Goal: Task Accomplishment & Management: Manage account settings

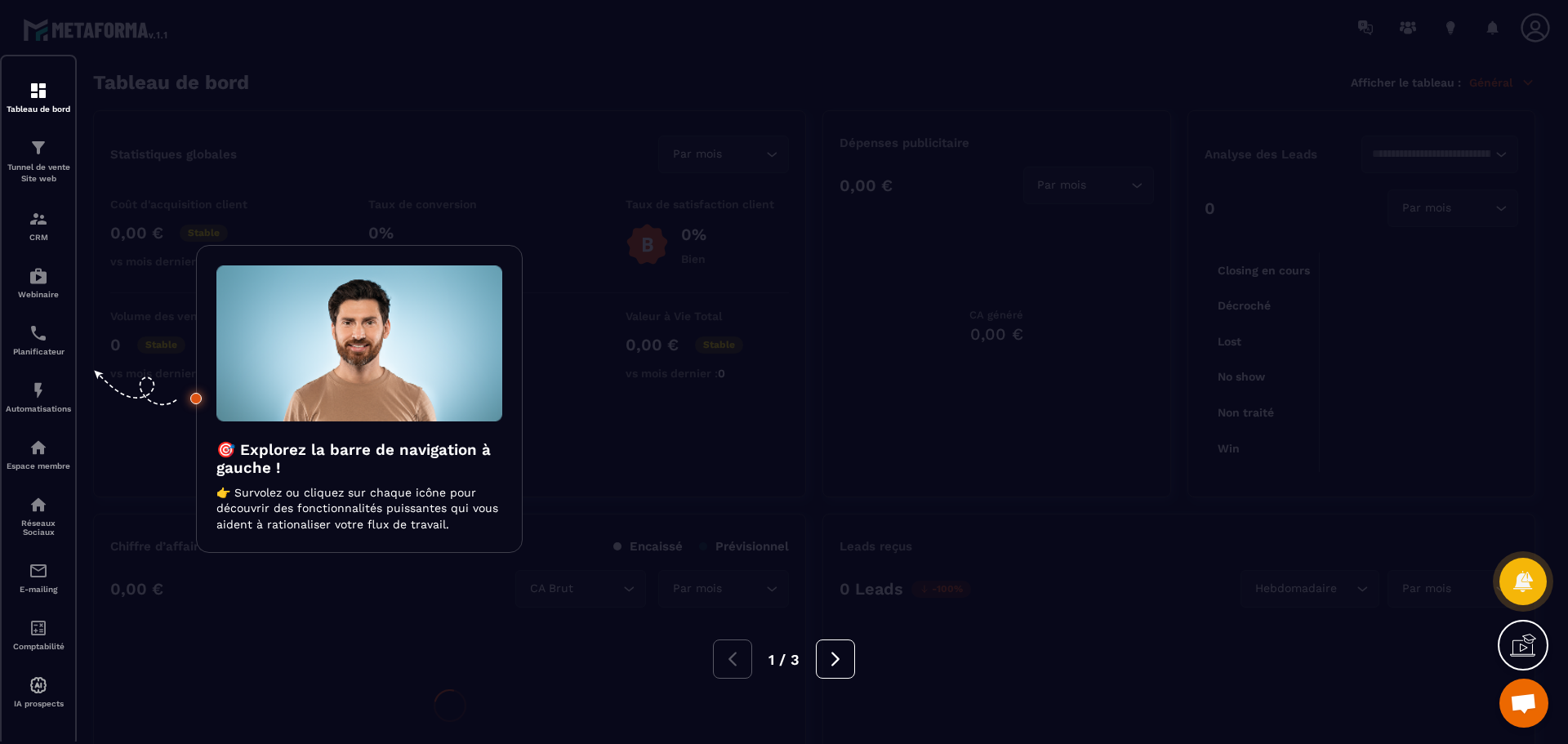
click at [480, 622] on div at bounding box center [784, 372] width 1568 height 744
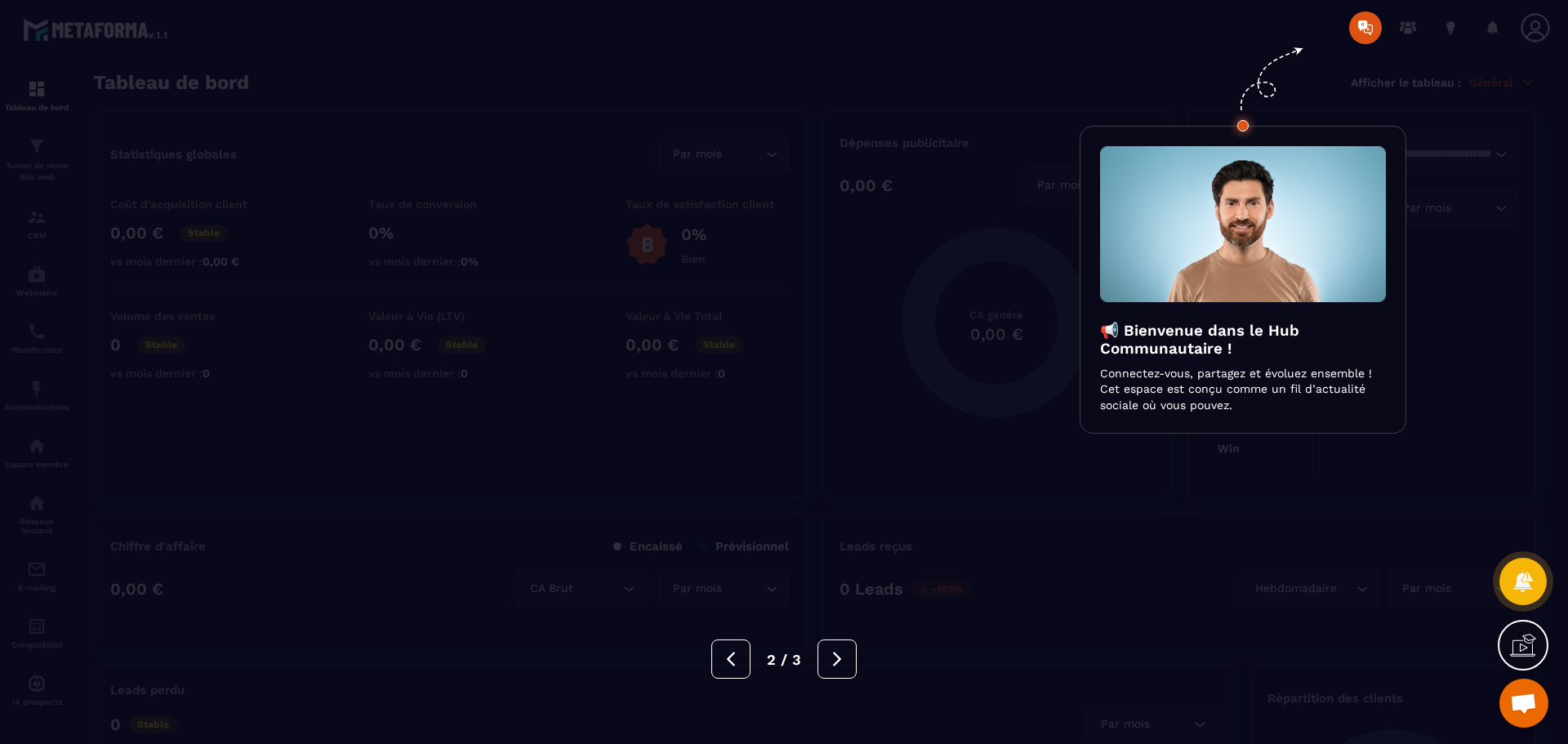
click at [1540, 33] on div at bounding box center [784, 372] width 1568 height 744
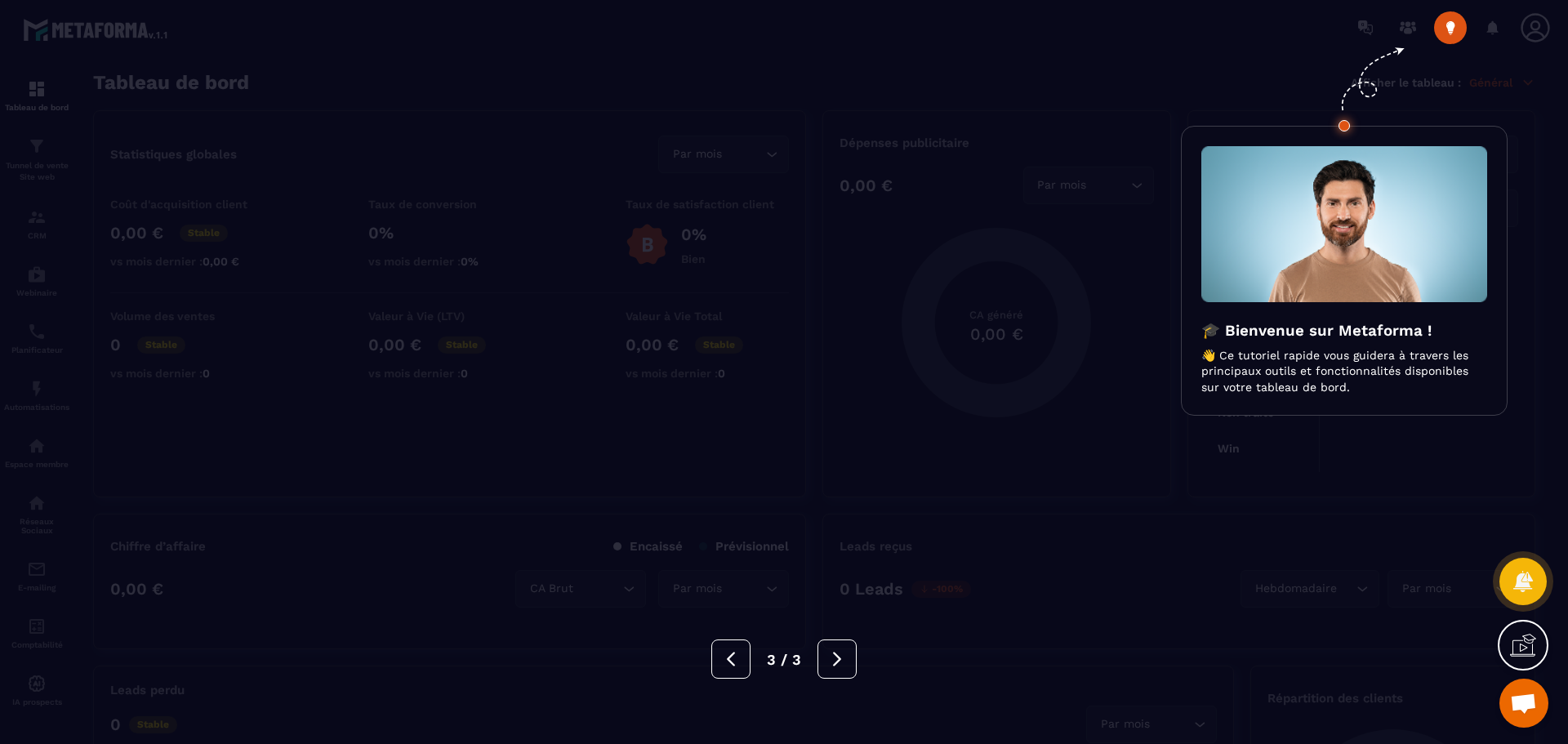
click at [1533, 37] on div at bounding box center [784, 372] width 1568 height 744
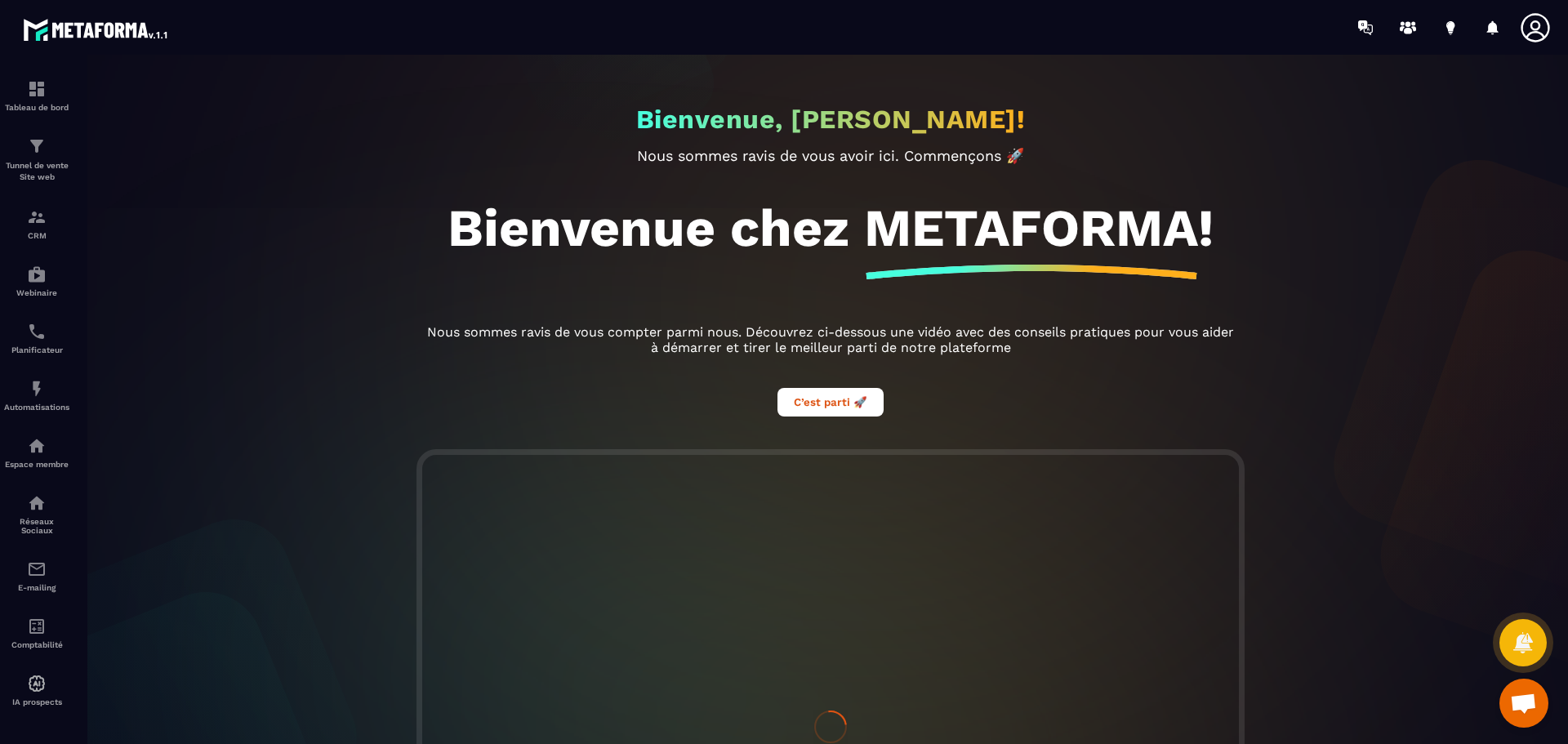
click at [1533, 34] on icon at bounding box center [1535, 27] width 33 height 33
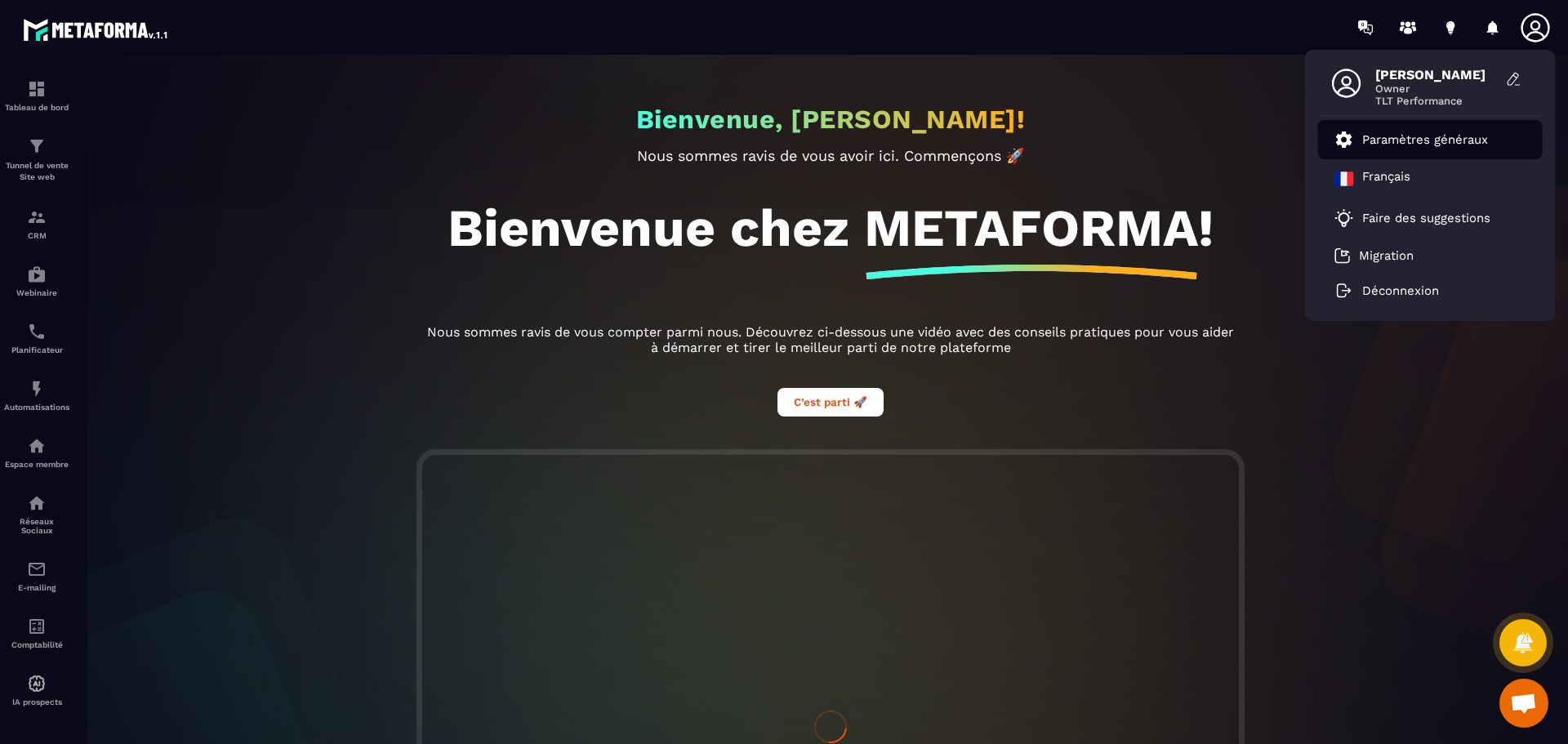
click at [1411, 137] on p "Paramètres généraux" at bounding box center [1425, 139] width 125 height 15
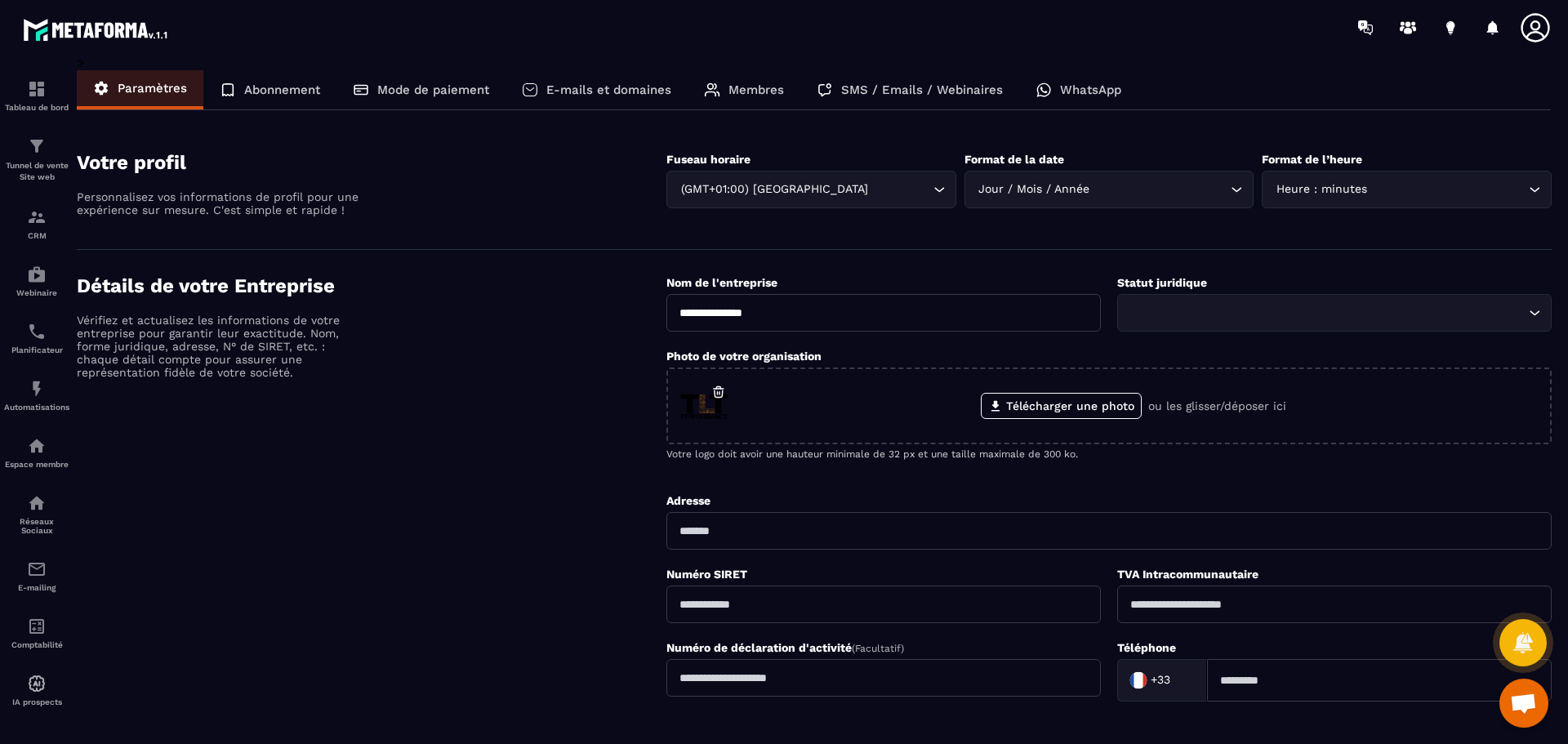
click at [272, 83] on p "Abonnement" at bounding box center [283, 89] width 76 height 15
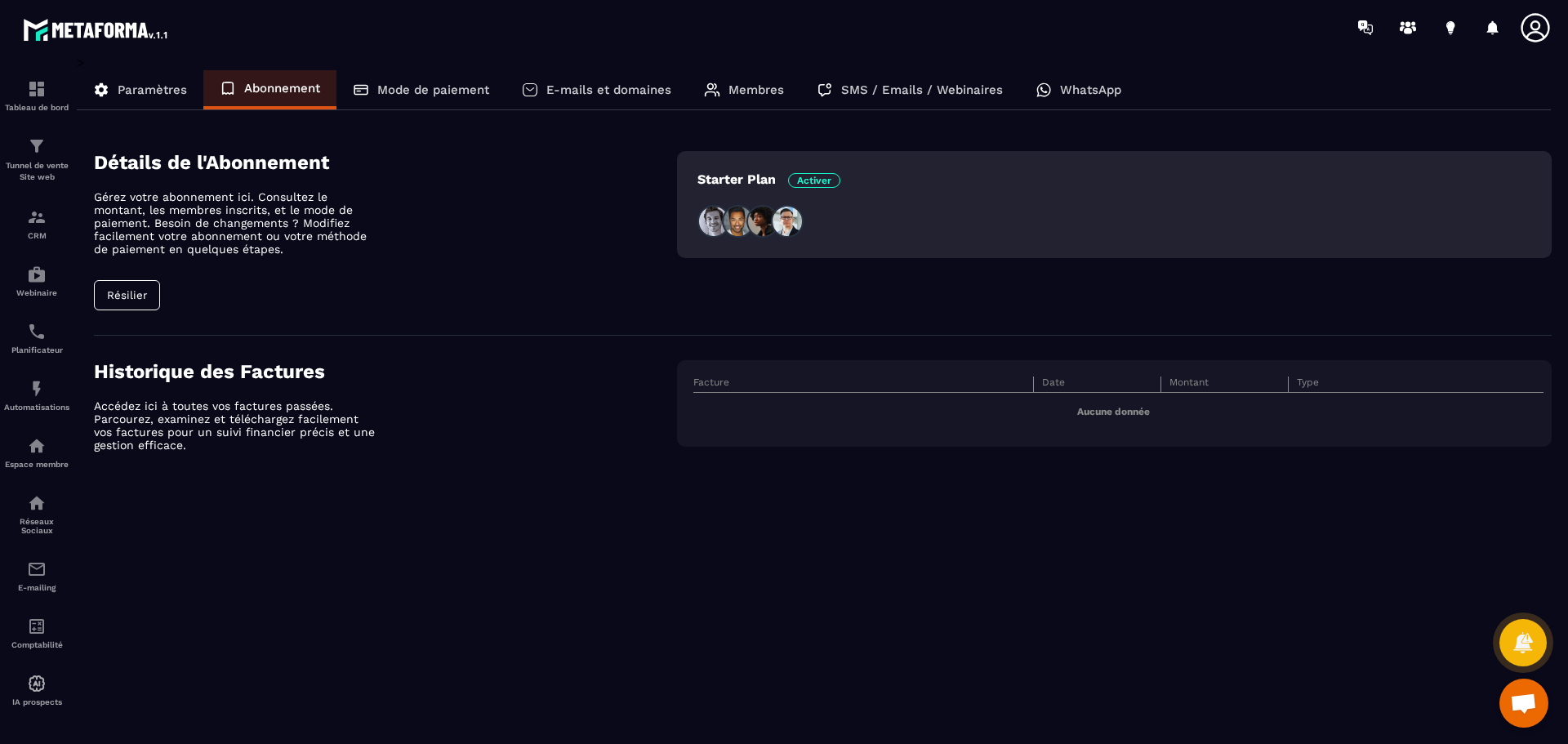
click at [136, 299] on button "Résilier" at bounding box center [126, 295] width 66 height 30
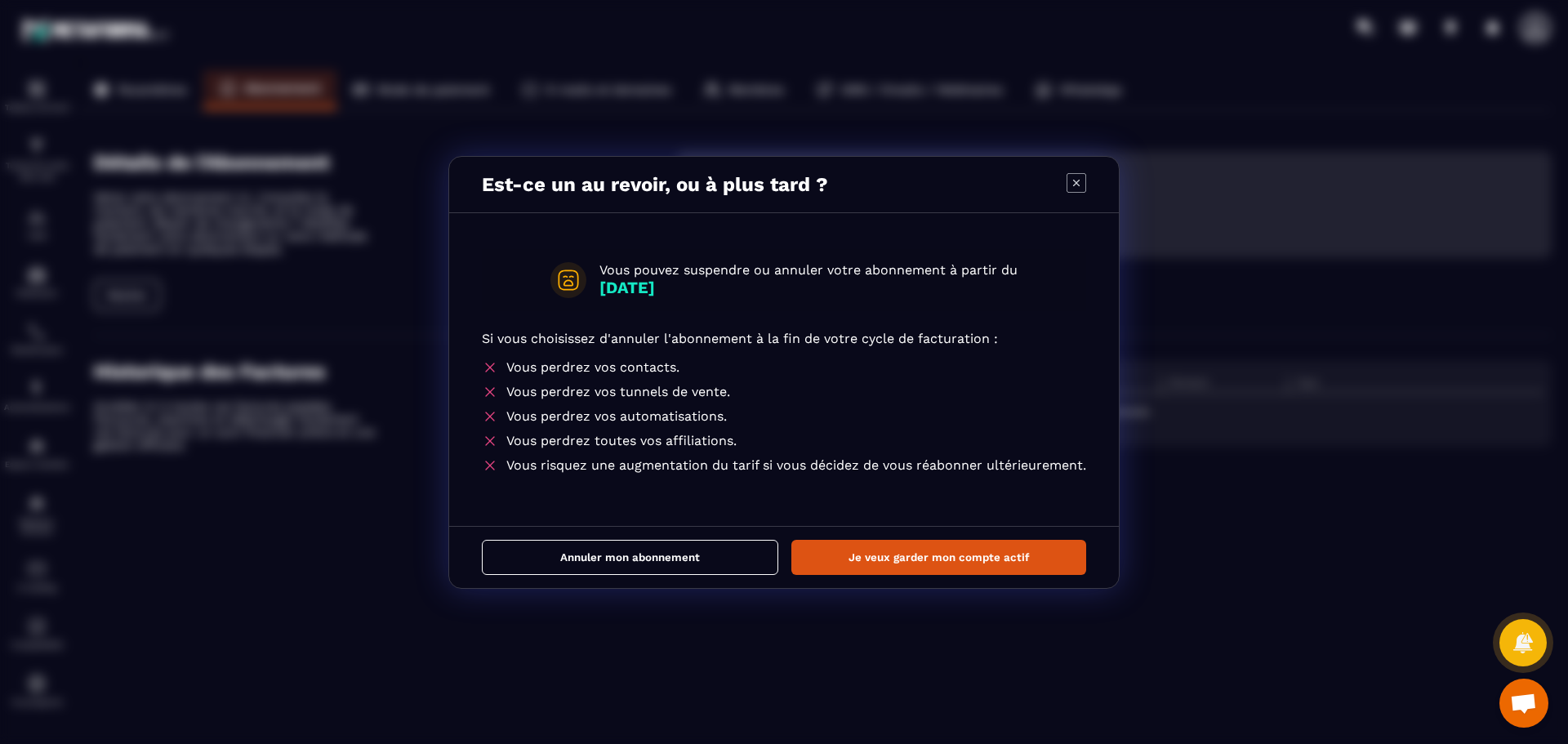
click at [703, 561] on button "Annuler mon abonnement" at bounding box center [630, 557] width 297 height 35
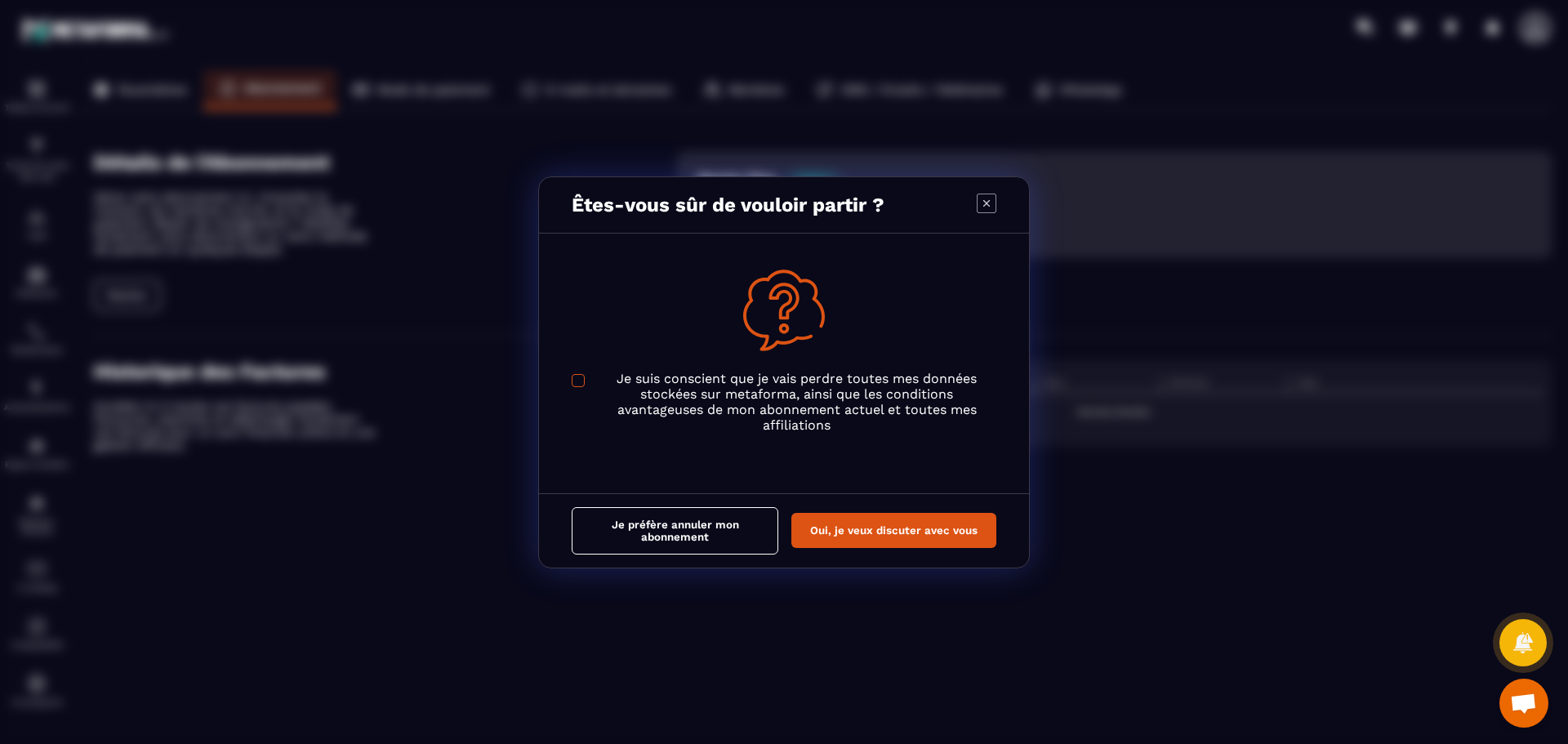
click at [577, 381] on span "Modal window" at bounding box center [578, 380] width 13 height 13
click at [662, 530] on button "Je préfère annuler mon abonnement" at bounding box center [675, 530] width 207 height 48
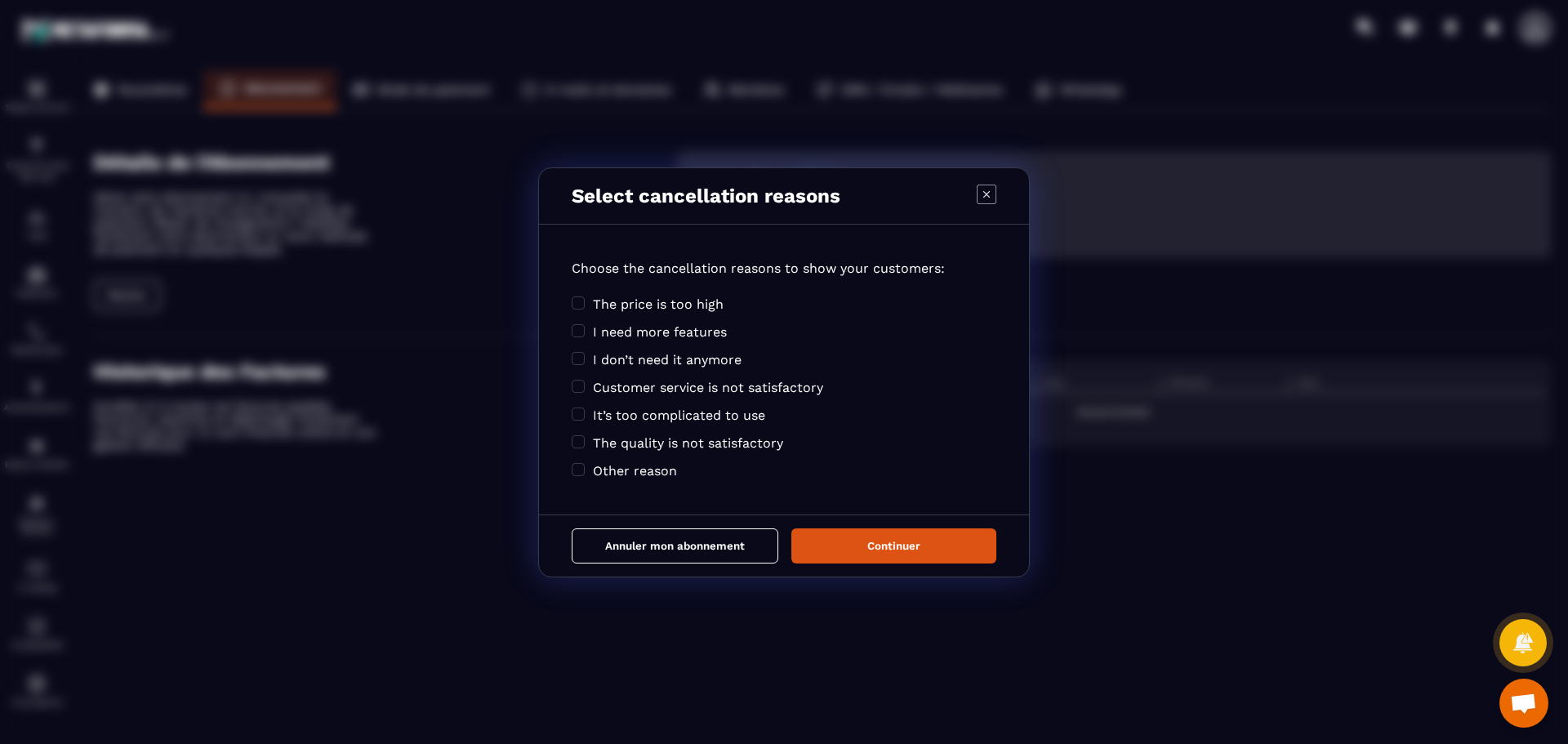
click at [651, 545] on button "Annuler mon abonnement" at bounding box center [675, 546] width 207 height 35
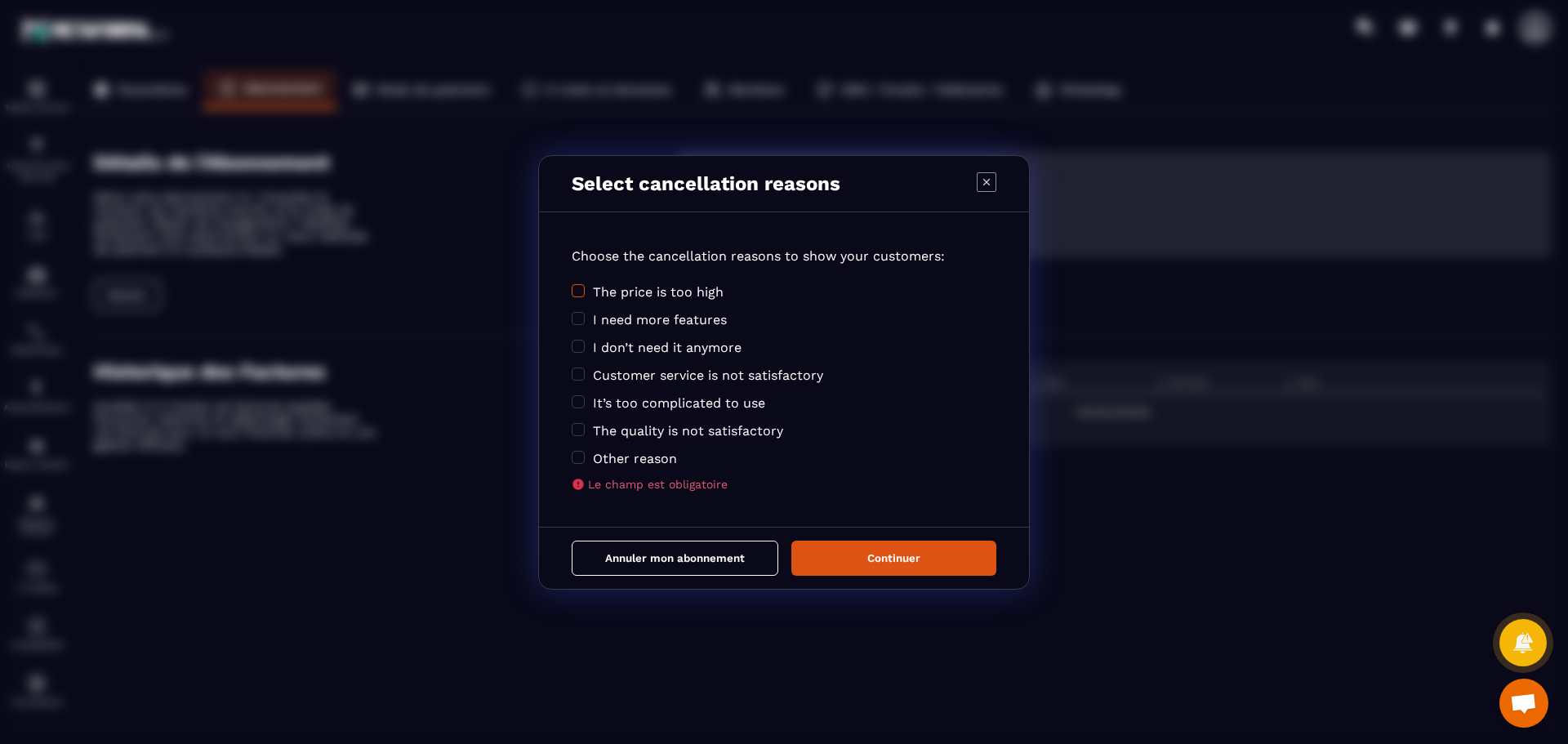
click at [620, 290] on span "The price is too high" at bounding box center [659, 292] width 131 height 16
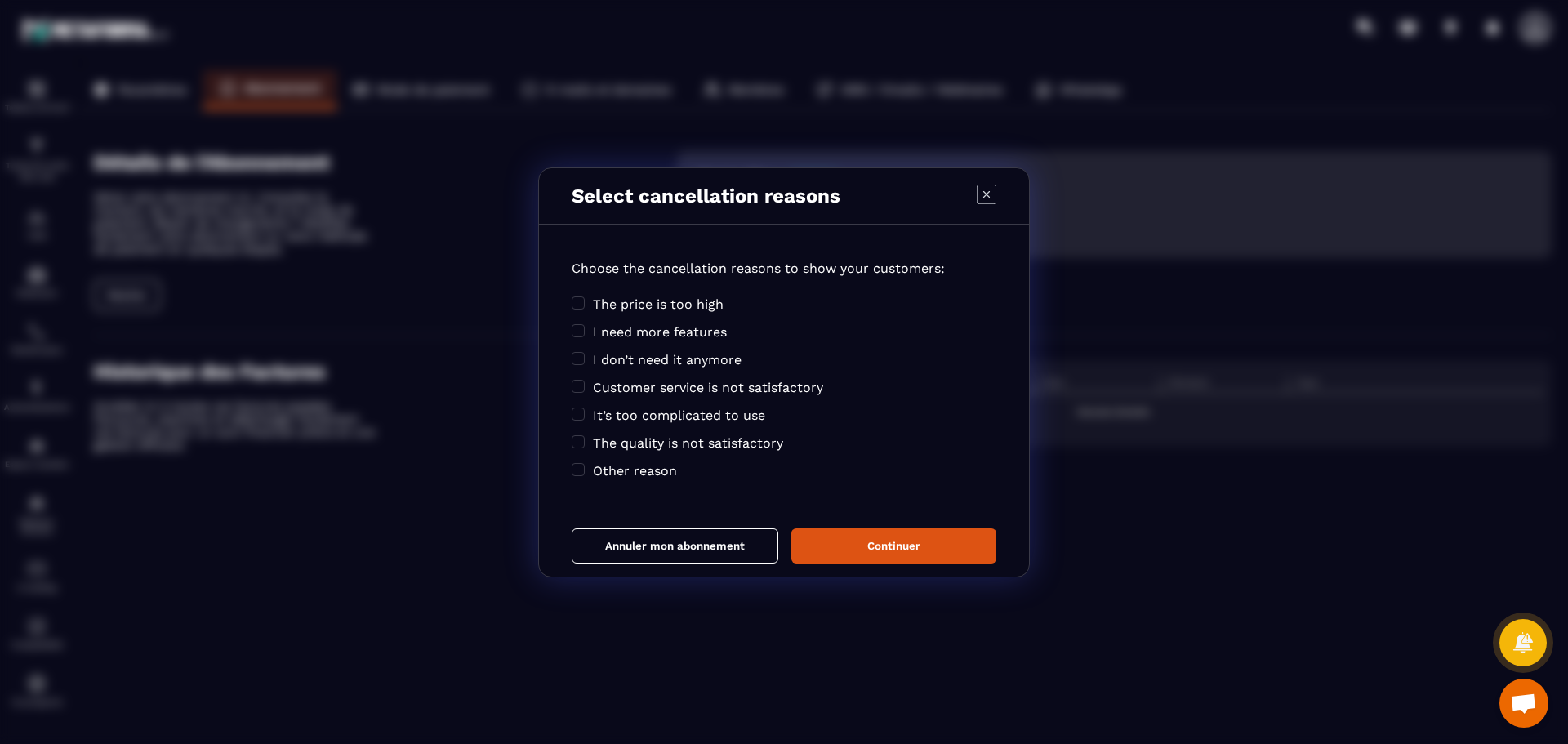
click at [690, 542] on button "Annuler mon abonnement" at bounding box center [675, 546] width 207 height 35
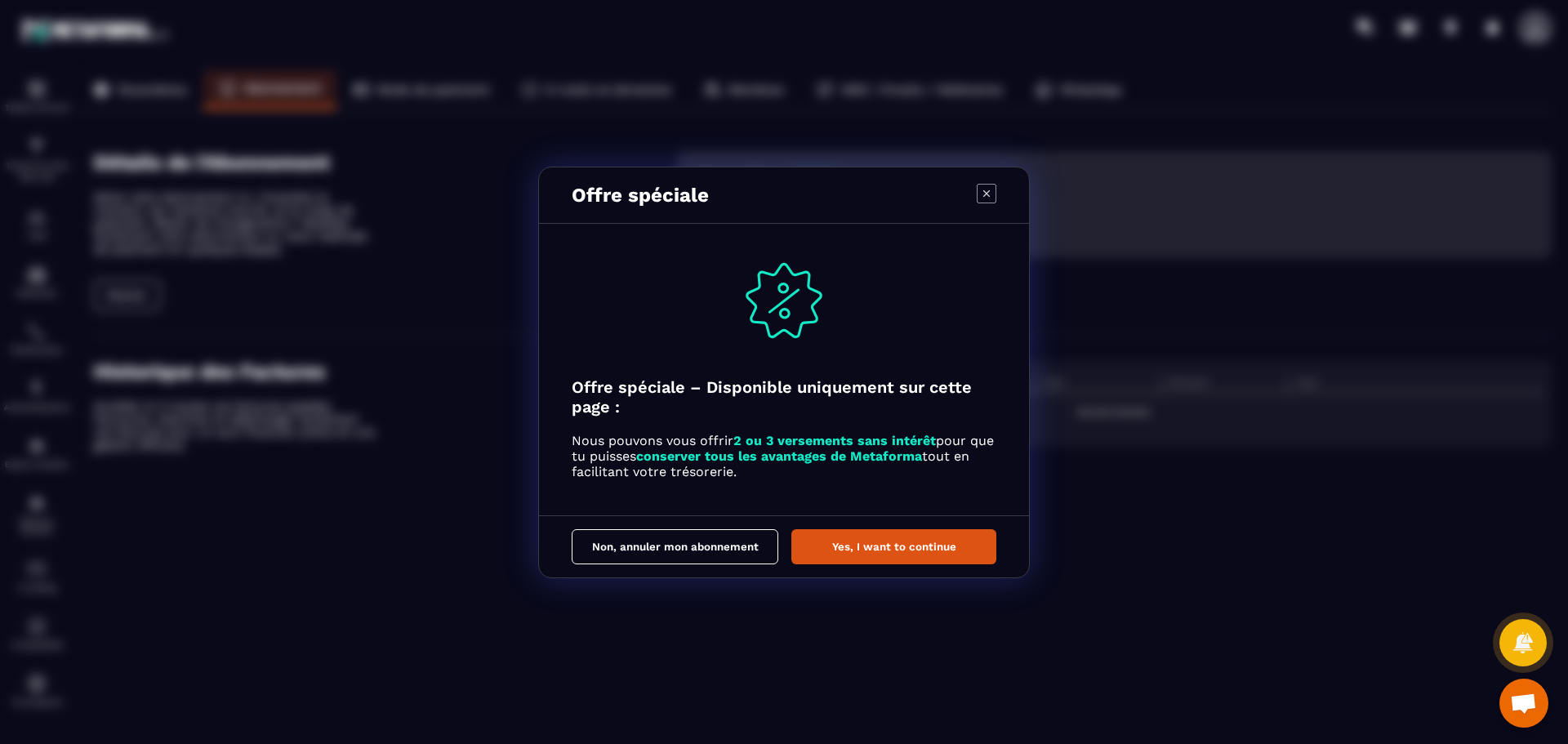
click at [690, 545] on button "Non, annuler mon abonnement" at bounding box center [675, 546] width 207 height 35
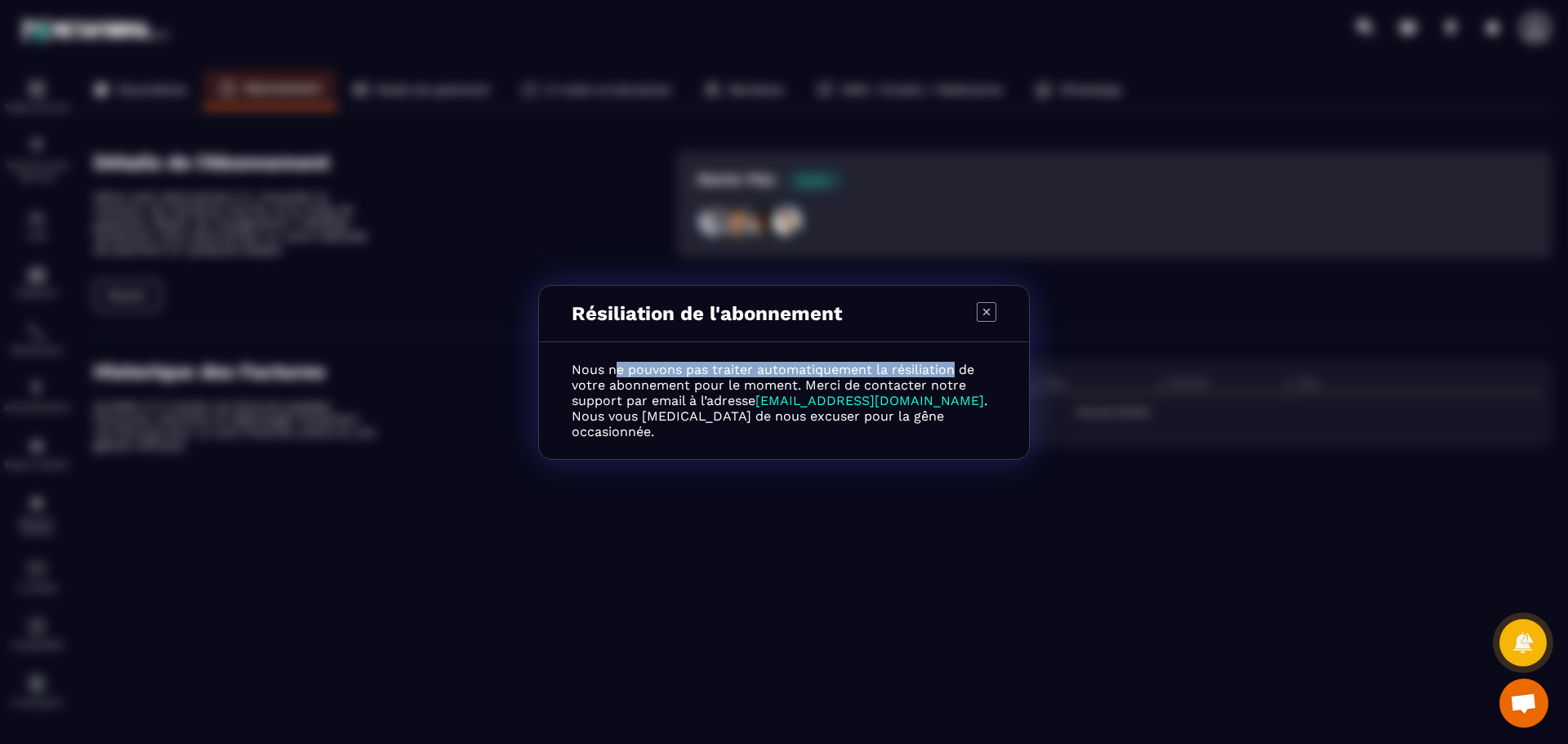
drag, startPoint x: 620, startPoint y: 382, endPoint x: 955, endPoint y: 376, distance: 335.1
click at [955, 376] on p "Nous ne pouvons pas traiter automatiquement la résiliation de votre abonnement …" at bounding box center [784, 401] width 425 height 78
drag, startPoint x: 759, startPoint y: 408, endPoint x: 907, endPoint y: 409, distance: 148.0
click at [907, 409] on p "Nous ne pouvons pas traiter automatiquement la résiliation de votre abonnement …" at bounding box center [784, 401] width 425 height 78
copy span "[EMAIL_ADDRESS][DOMAIN_NAME]"
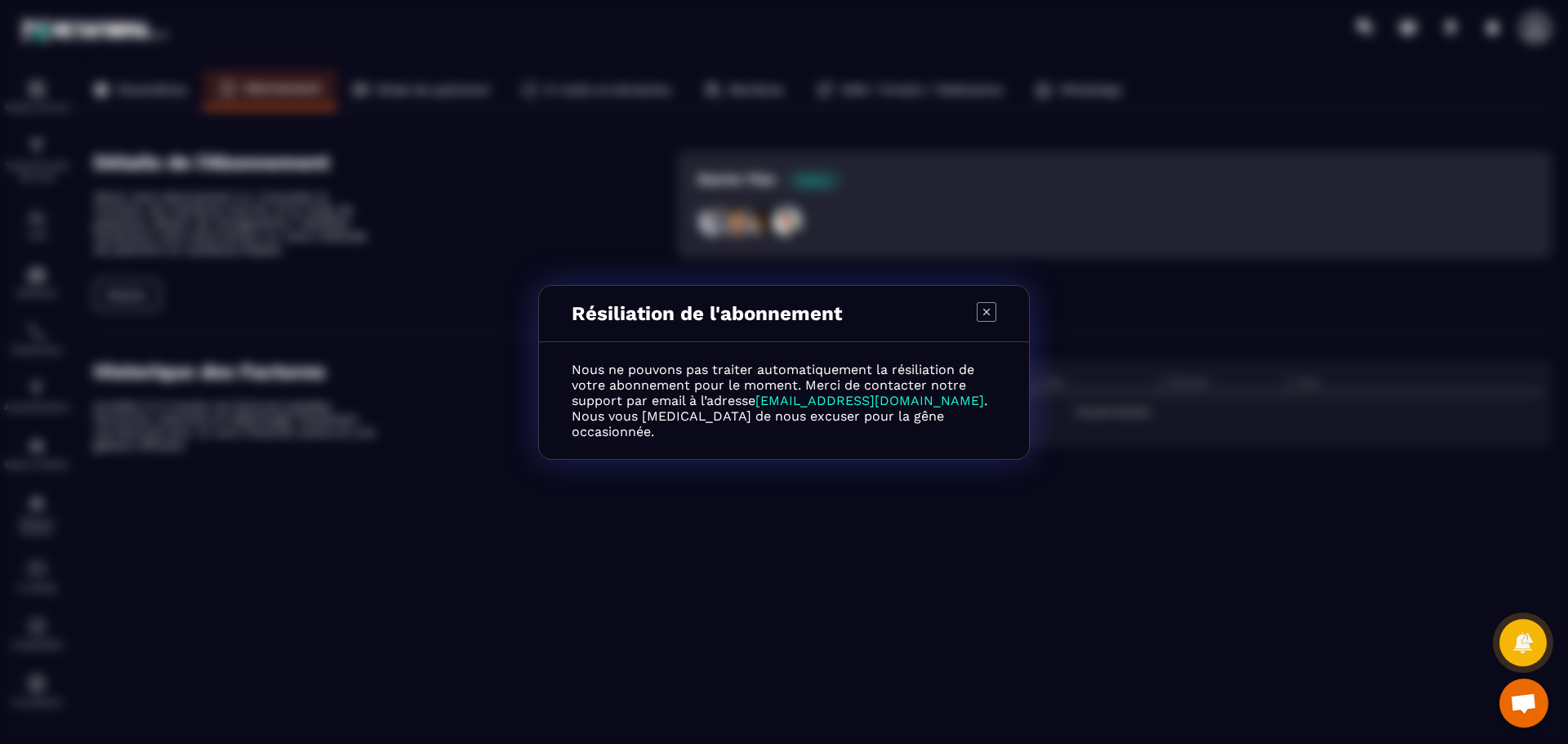
click at [979, 316] on icon "Modal window" at bounding box center [986, 312] width 19 height 19
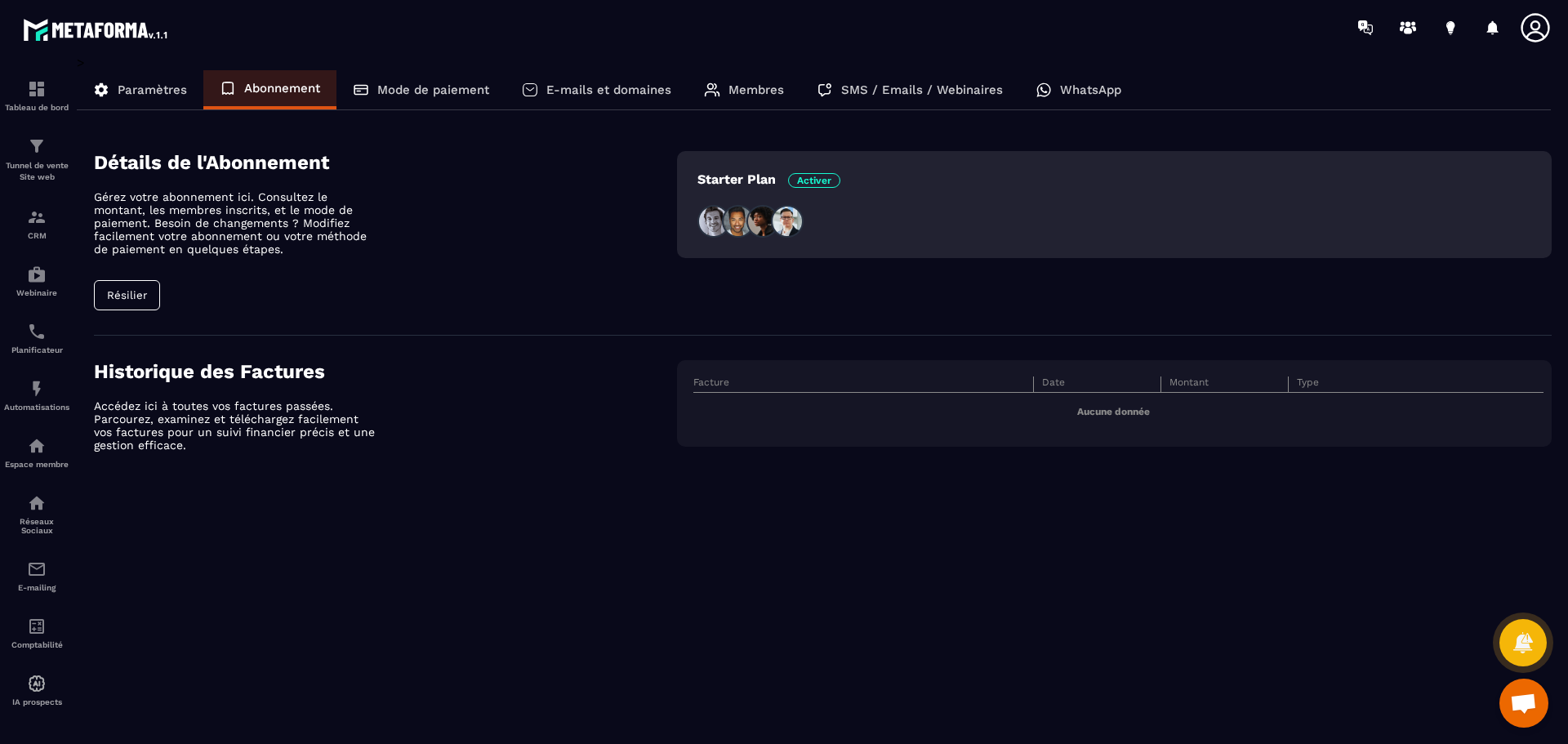
click at [169, 83] on p "Paramètres" at bounding box center [152, 89] width 70 height 15
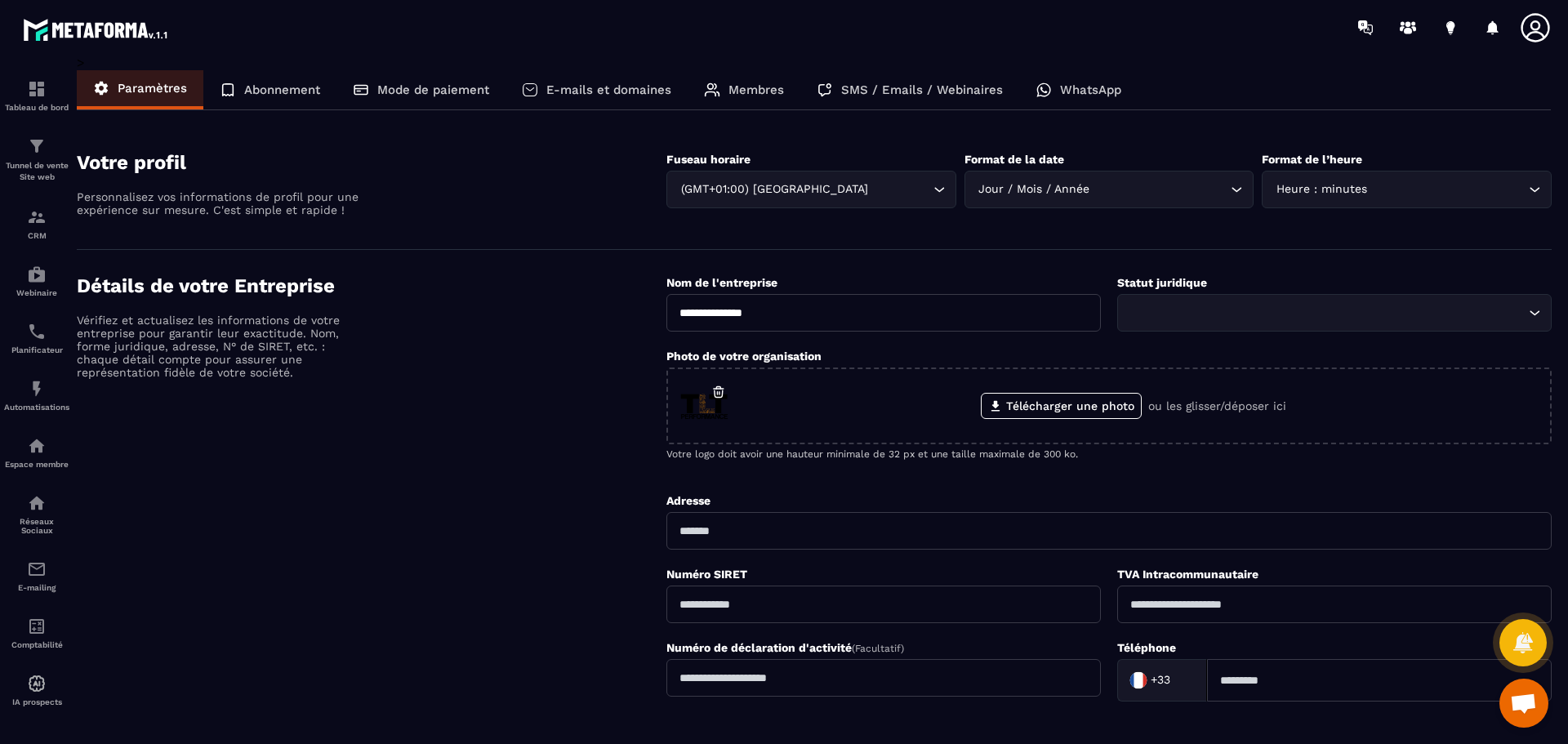
drag, startPoint x: 785, startPoint y: 314, endPoint x: 644, endPoint y: 312, distance: 141.0
click at [645, 312] on div "**********" at bounding box center [814, 559] width 1475 height 568
click at [306, 93] on p "Abonnement" at bounding box center [283, 89] width 76 height 15
